Goal: Task Accomplishment & Management: Use online tool/utility

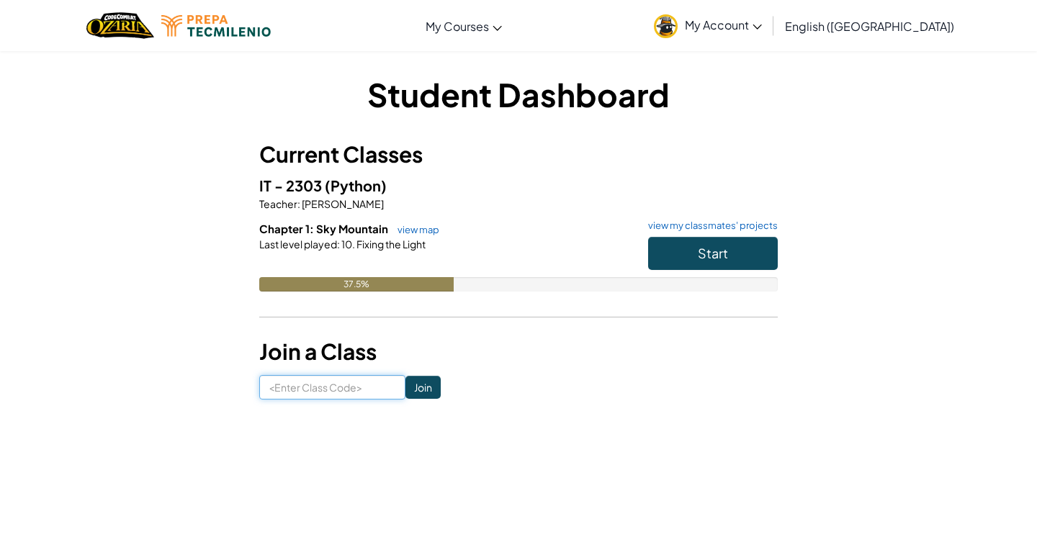
click at [338, 382] on input at bounding box center [332, 387] width 146 height 24
click at [469, 190] on h5 "IT - 2303 (Python)" at bounding box center [518, 185] width 518 height 22
click at [762, 19] on span "My Account" at bounding box center [723, 24] width 77 height 15
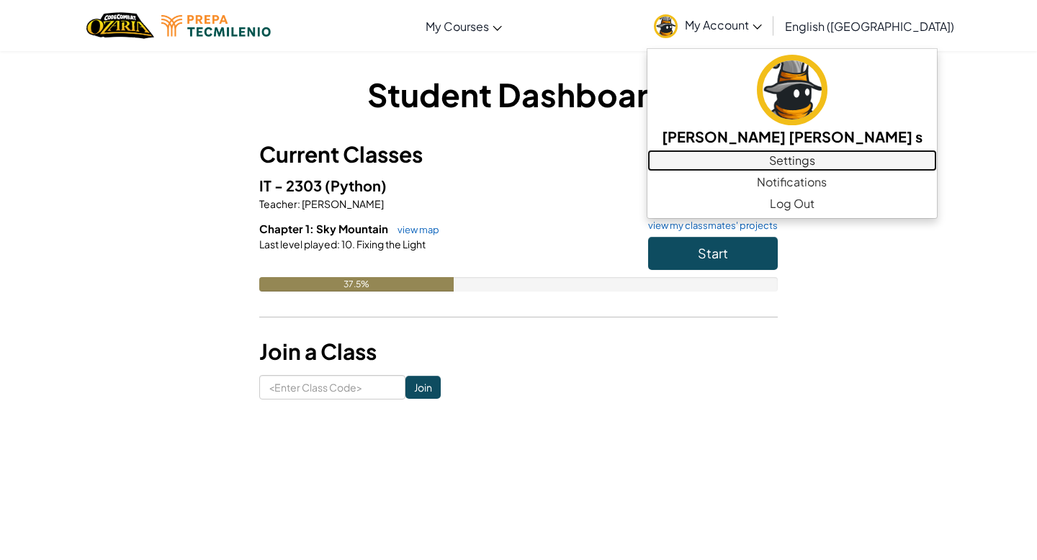
click at [816, 164] on link "Settings" at bounding box center [791, 161] width 289 height 22
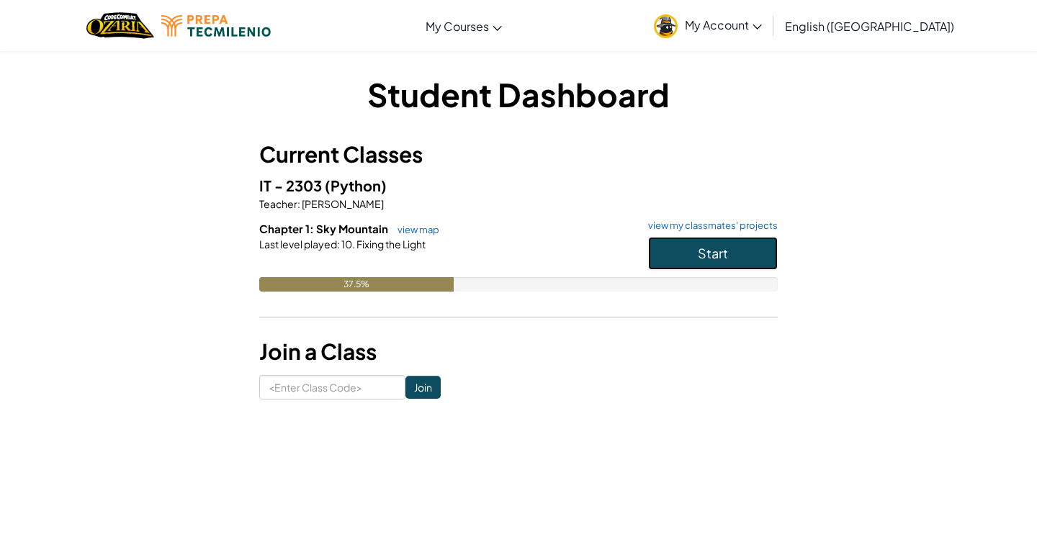
click at [713, 248] on span "Start" at bounding box center [713, 253] width 30 height 17
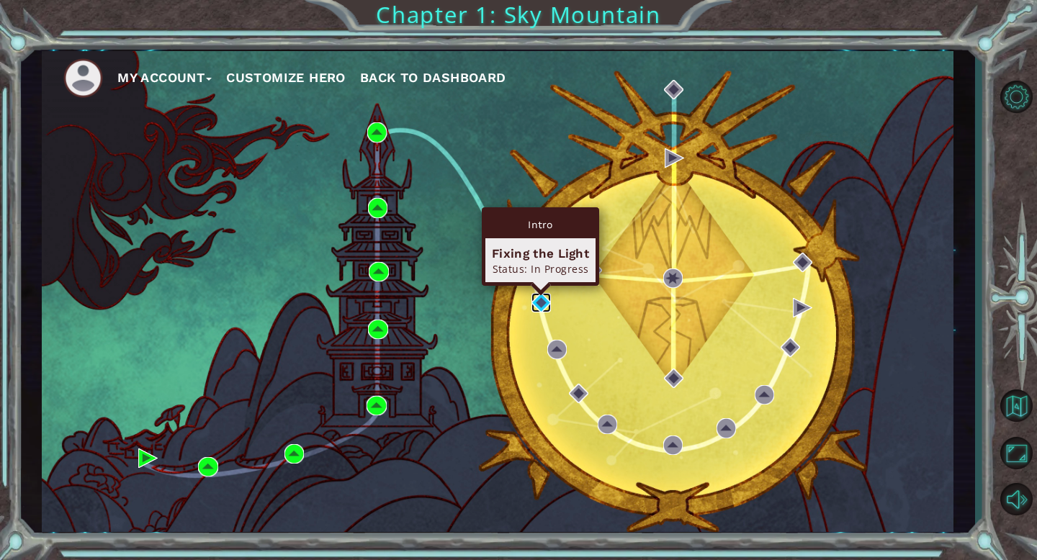
click at [536, 297] on img at bounding box center [540, 302] width 19 height 19
